Goal: Information Seeking & Learning: Find specific page/section

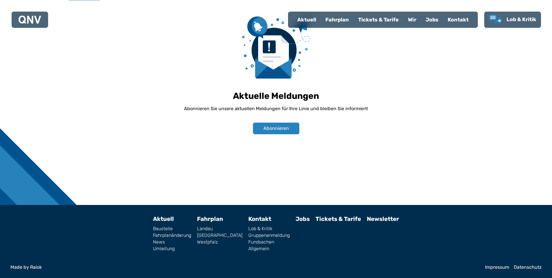
click at [249, 247] on link "Allgemein" at bounding box center [268, 248] width 41 height 5
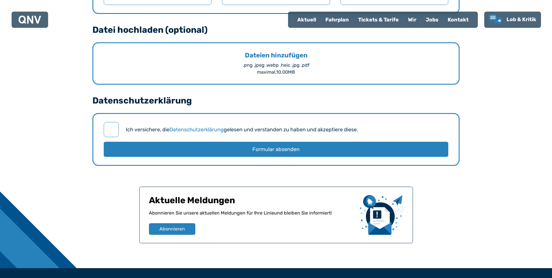
scroll to position [586, 0]
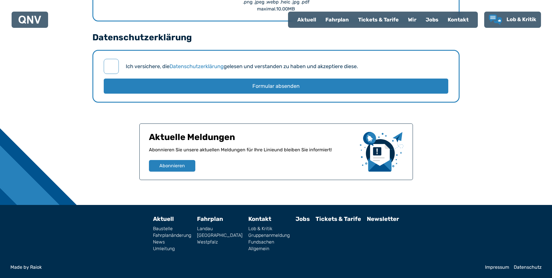
click at [248, 241] on link "Fundsachen" at bounding box center [268, 241] width 41 height 5
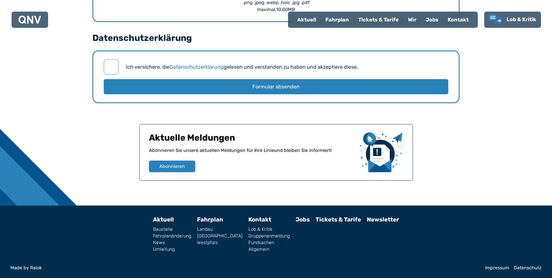
scroll to position [757, 0]
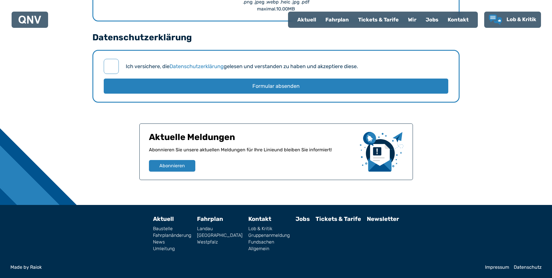
click at [484, 266] on div "Made by Raiok Impressum Datenschutz" at bounding box center [275, 267] width 531 height 5
click at [485, 266] on link "Impressum" at bounding box center [497, 267] width 24 height 5
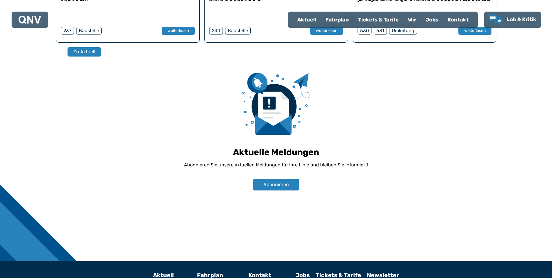
scroll to position [404, 0]
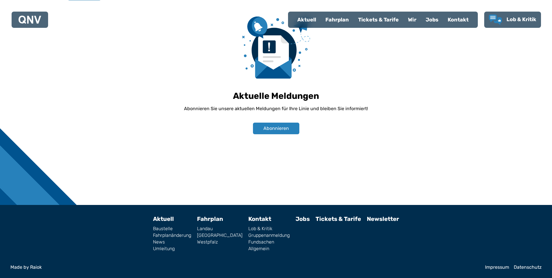
click at [248, 242] on link "Fundsachen" at bounding box center [268, 241] width 41 height 5
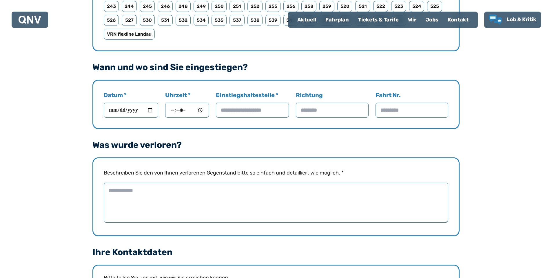
scroll to position [386, 0]
click at [127, 203] on textarea "Beschreiben Sie den von Ihnen verlorenen Gegenstand bitte so einfach und detail…" at bounding box center [276, 202] width 344 height 40
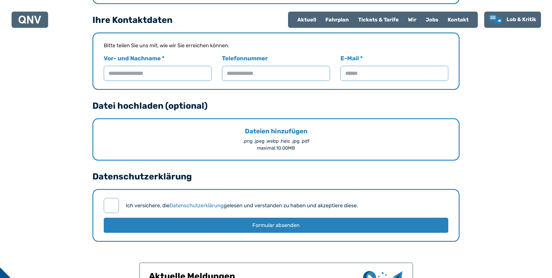
scroll to position [637, 0]
